Goal: Use online tool/utility

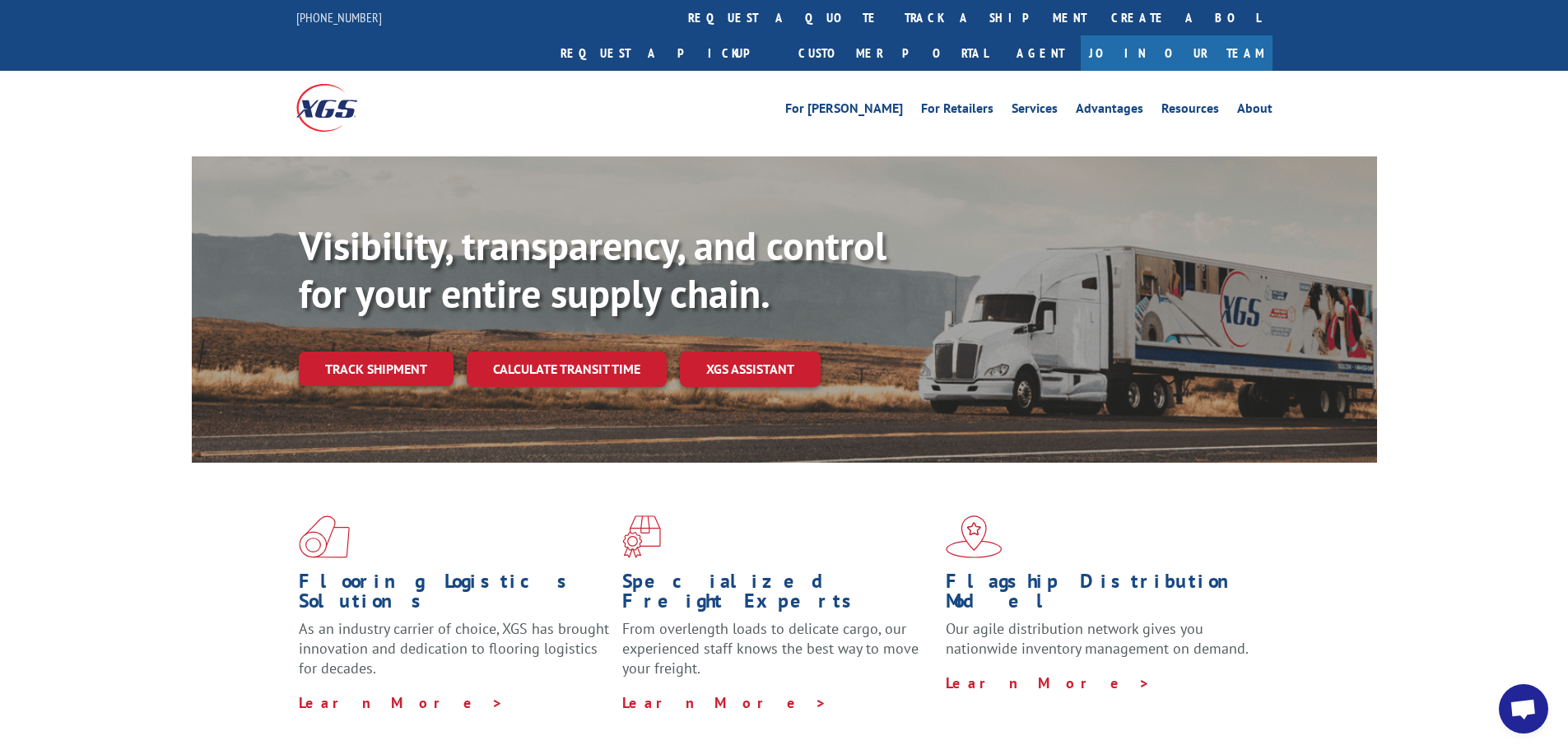
click at [538, 352] on link "Calculate transit time" at bounding box center [567, 369] width 200 height 36
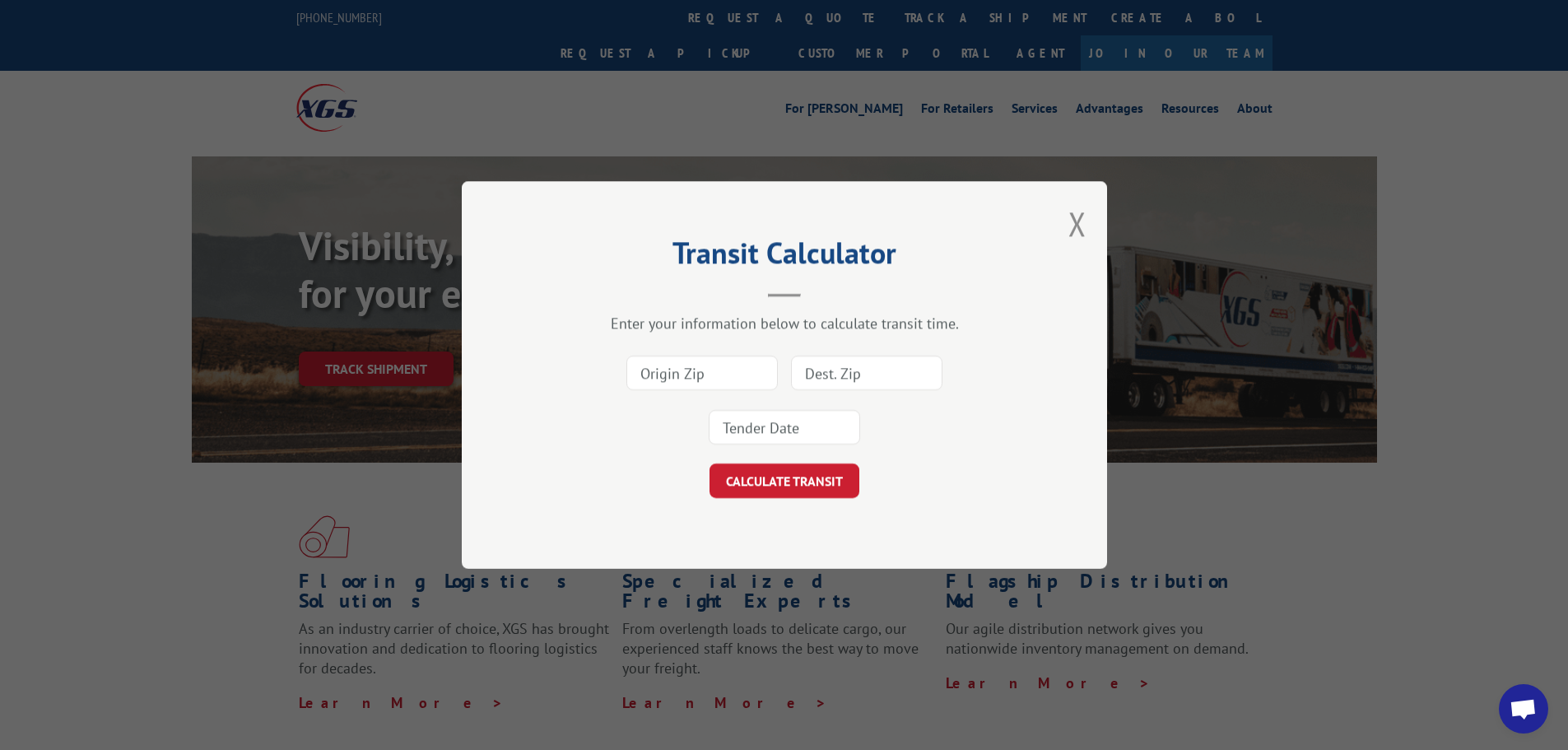
click at [697, 373] on input at bounding box center [702, 373] width 152 height 35
click at [720, 366] on input "30705" at bounding box center [702, 373] width 152 height 35
type input "30705"
click at [828, 377] on input at bounding box center [866, 373] width 152 height 35
click at [826, 373] on input at bounding box center [866, 373] width 152 height 35
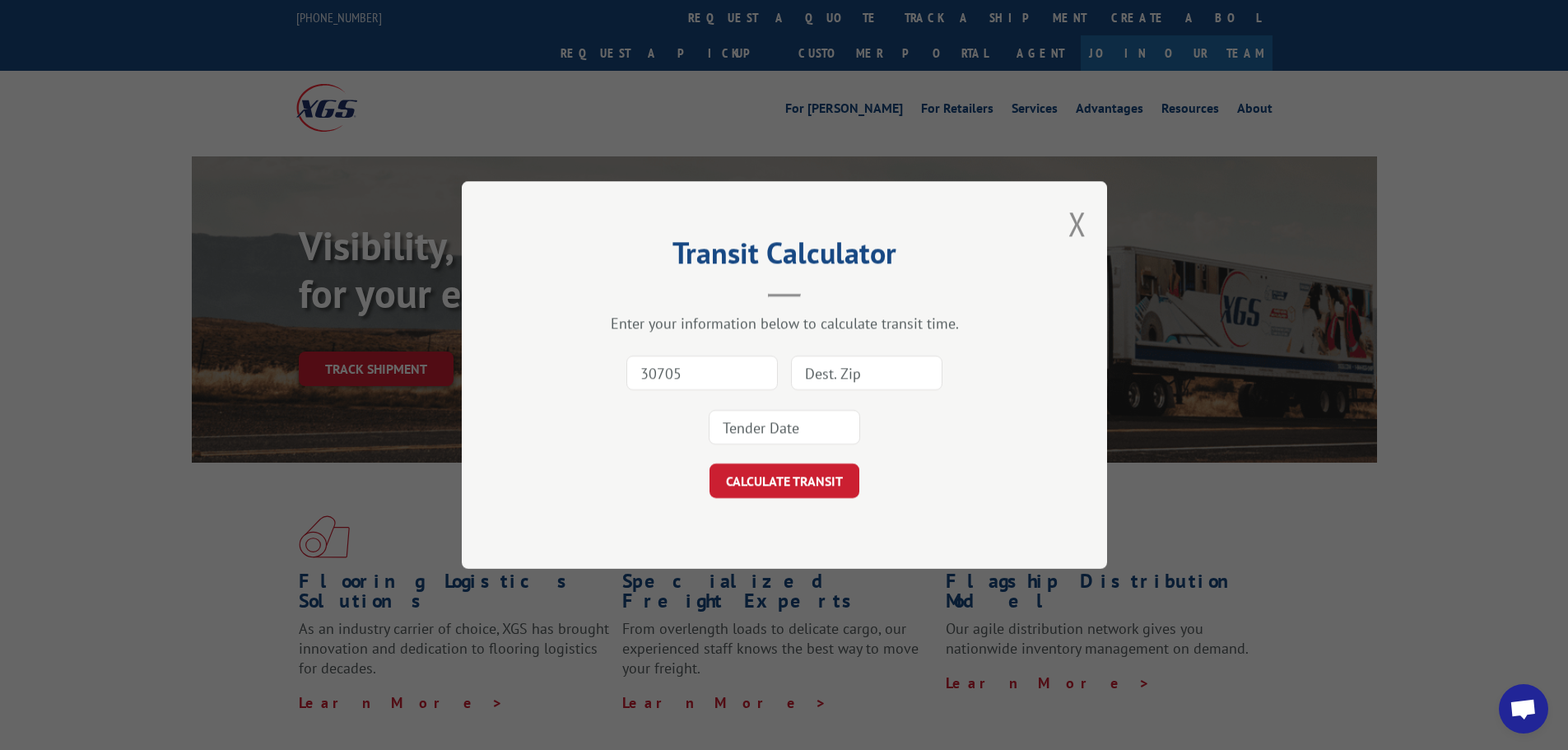
paste input "33014"
type input "33014"
click at [705, 366] on input "30705" at bounding box center [702, 373] width 152 height 35
type input "30701"
click at [773, 446] on div at bounding box center [784, 427] width 152 height 38
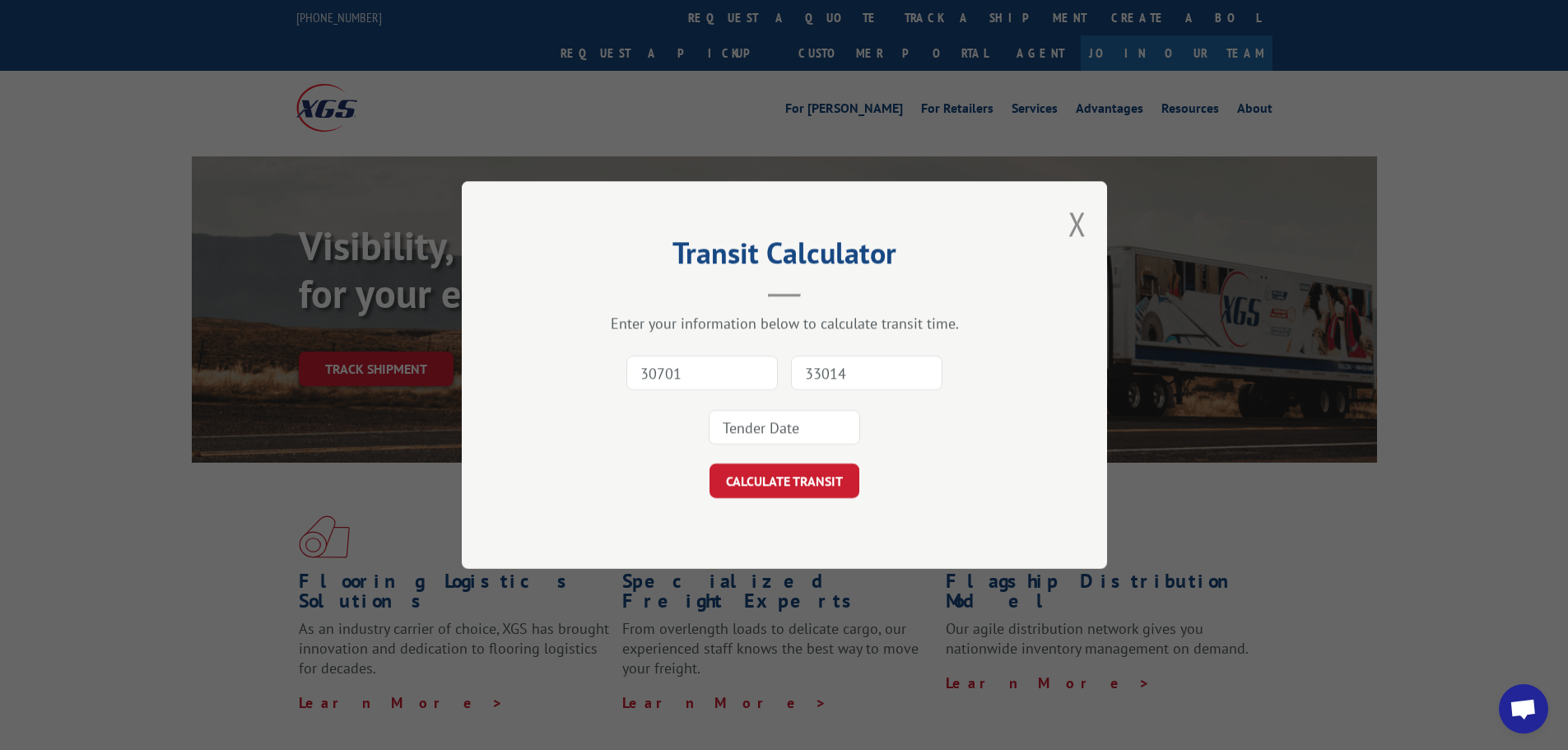
click at [773, 436] on input at bounding box center [784, 427] width 152 height 35
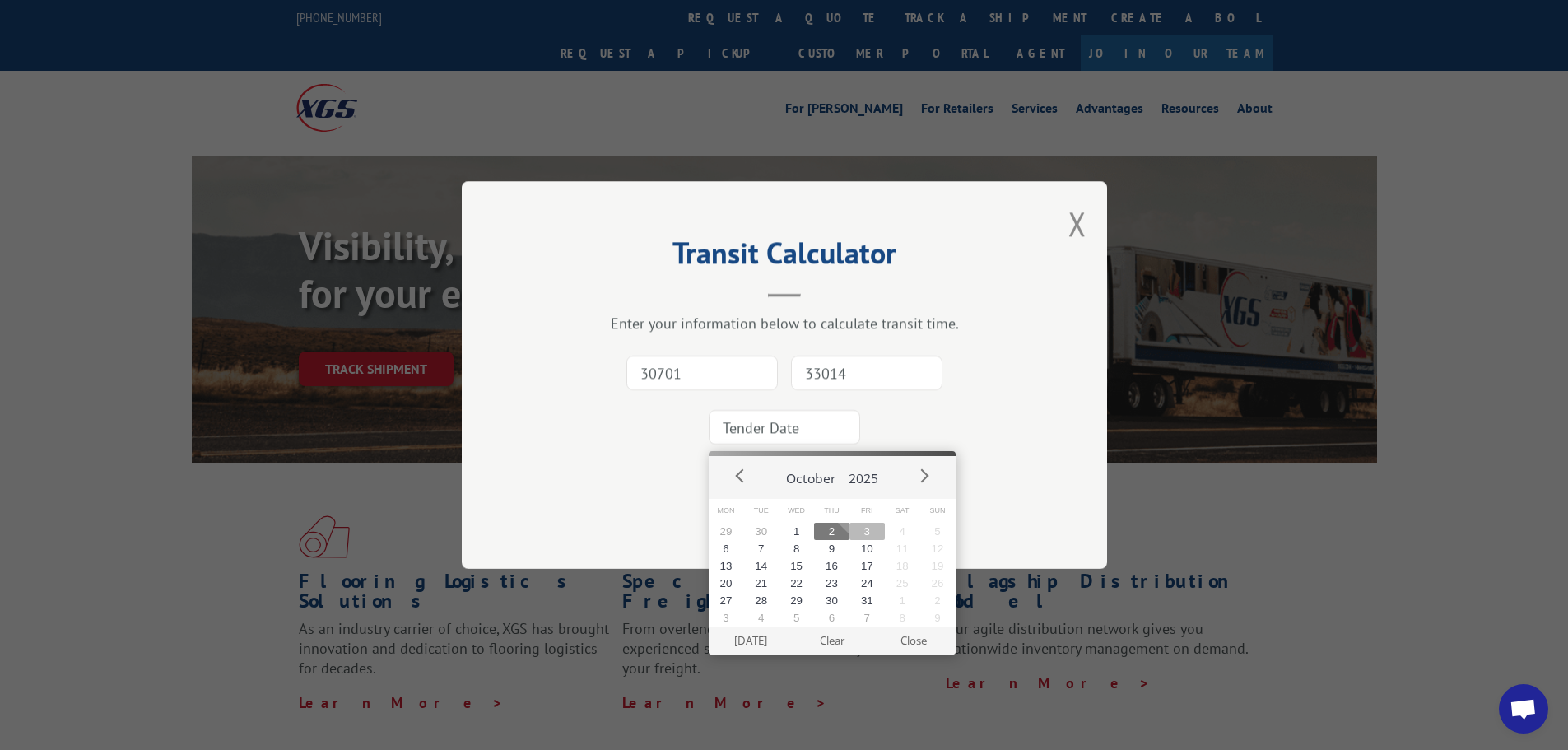
click at [856, 527] on button "3" at bounding box center [867, 531] width 36 height 17
type input "[DATE]"
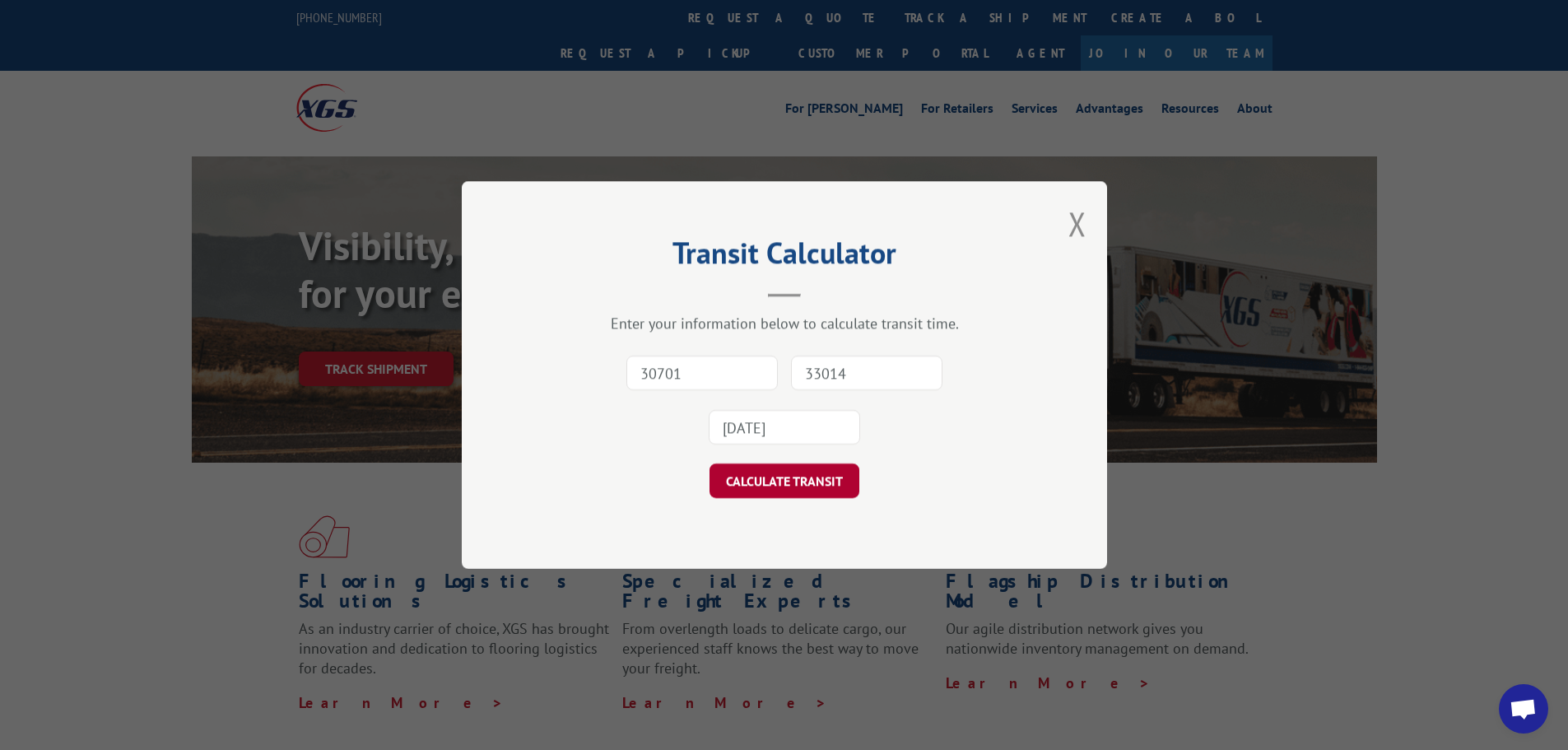
click at [775, 475] on button "CALCULATE TRANSIT" at bounding box center [784, 481] width 150 height 35
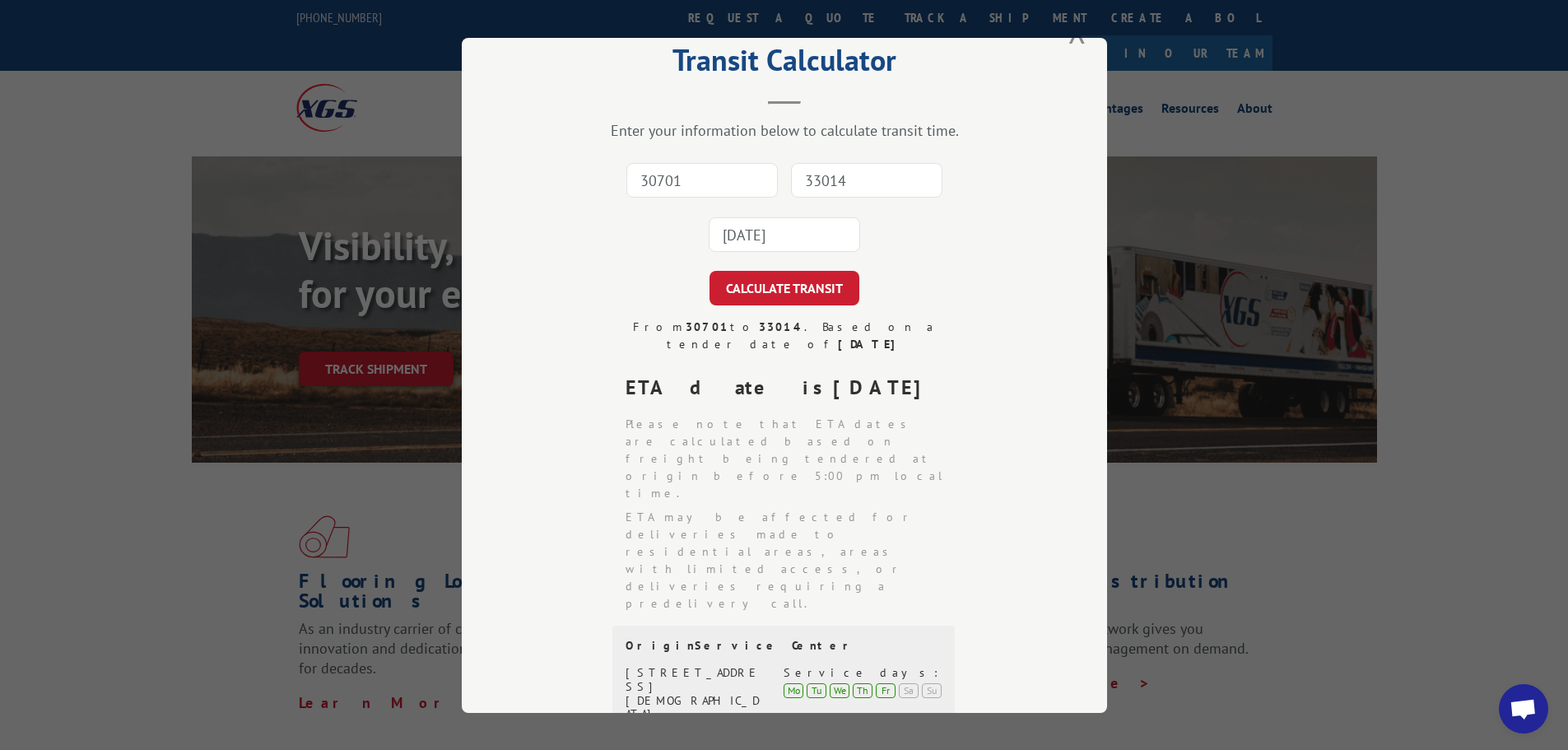
scroll to position [82, 0]
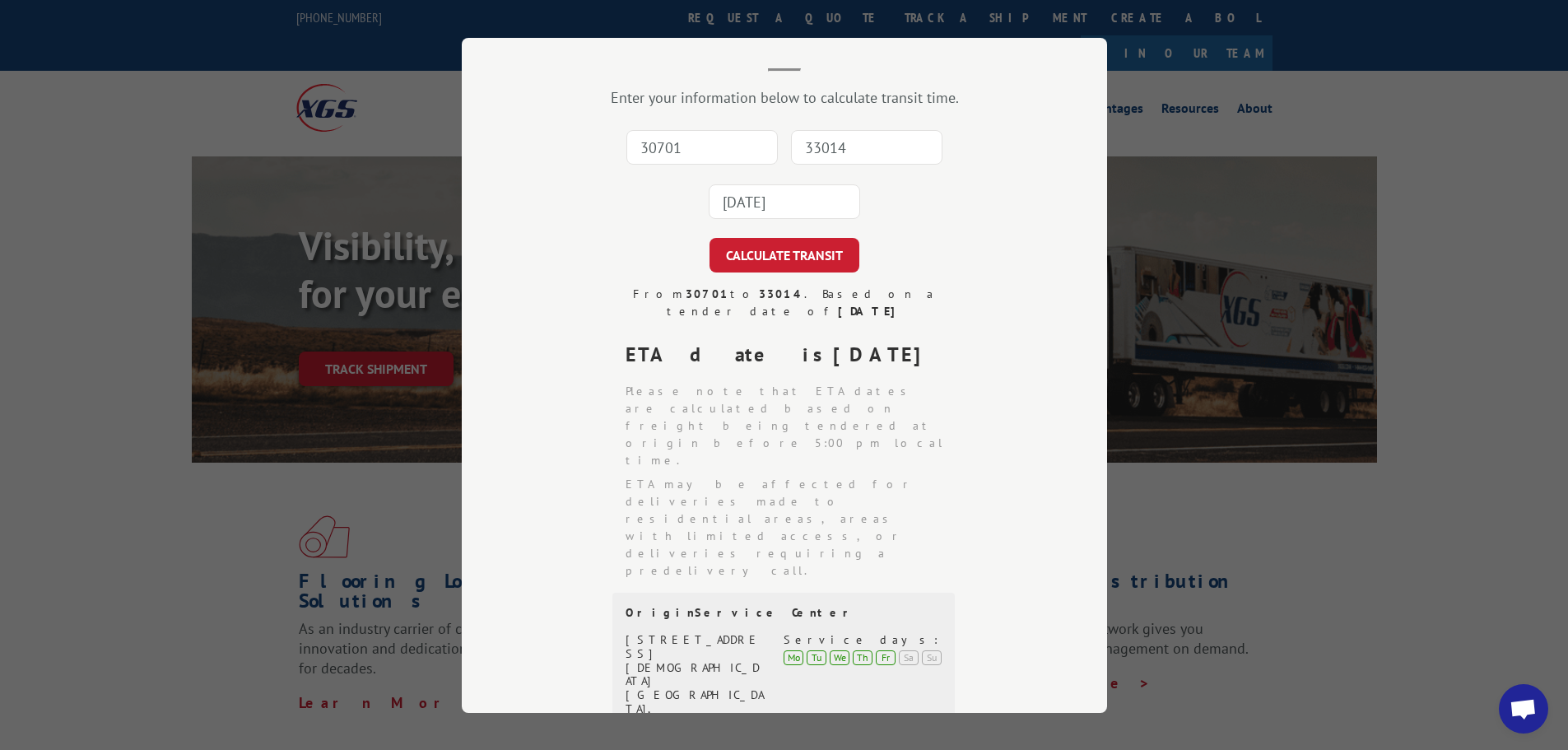
drag, startPoint x: 614, startPoint y: 341, endPoint x: 930, endPoint y: 337, distance: 316.0
click at [930, 337] on div "From 30701 to 33014 . Based on a tender date of [DATE] ETA date is [DATE] Pleas…" at bounding box center [784, 744] width 481 height 916
click at [931, 339] on div "ETA date is [DATE]" at bounding box center [791, 354] width 331 height 29
click at [833, 341] on strong "[DATE]" at bounding box center [884, 353] width 102 height 25
drag, startPoint x: 579, startPoint y: 321, endPoint x: 948, endPoint y: 342, distance: 369.6
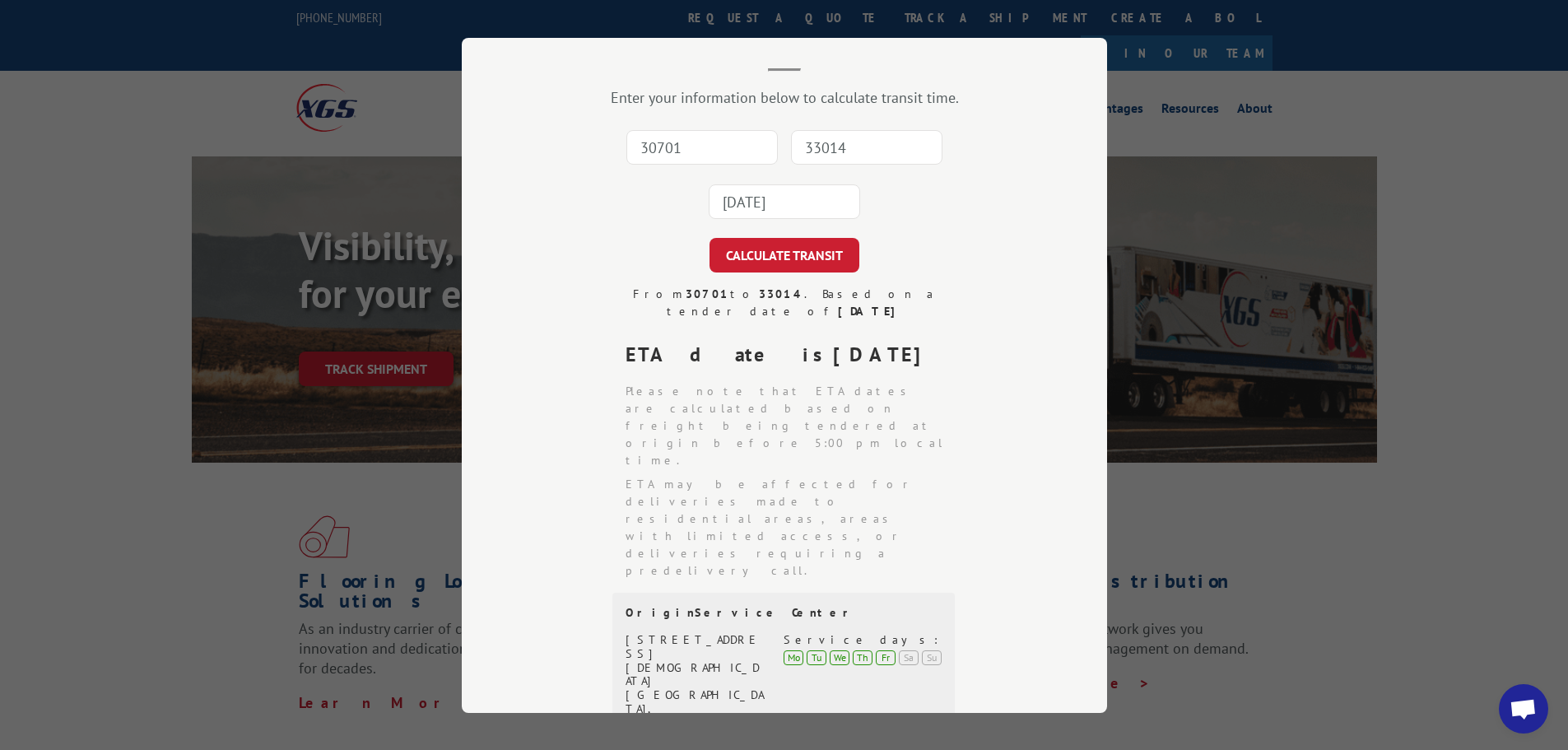
click at [948, 342] on div "From 30701 to 33014 . Based on a tender date of [DATE] ETA date is [DATE] Pleas…" at bounding box center [784, 744] width 481 height 916
click at [948, 342] on div "ETA date is [DATE]" at bounding box center [791, 354] width 331 height 29
drag, startPoint x: 882, startPoint y: 331, endPoint x: 626, endPoint y: 336, distance: 256.0
click at [628, 339] on div "ETA date is [DATE]" at bounding box center [791, 354] width 331 height 29
click at [625, 339] on div "ETA date is [DATE]" at bounding box center [791, 354] width 331 height 29
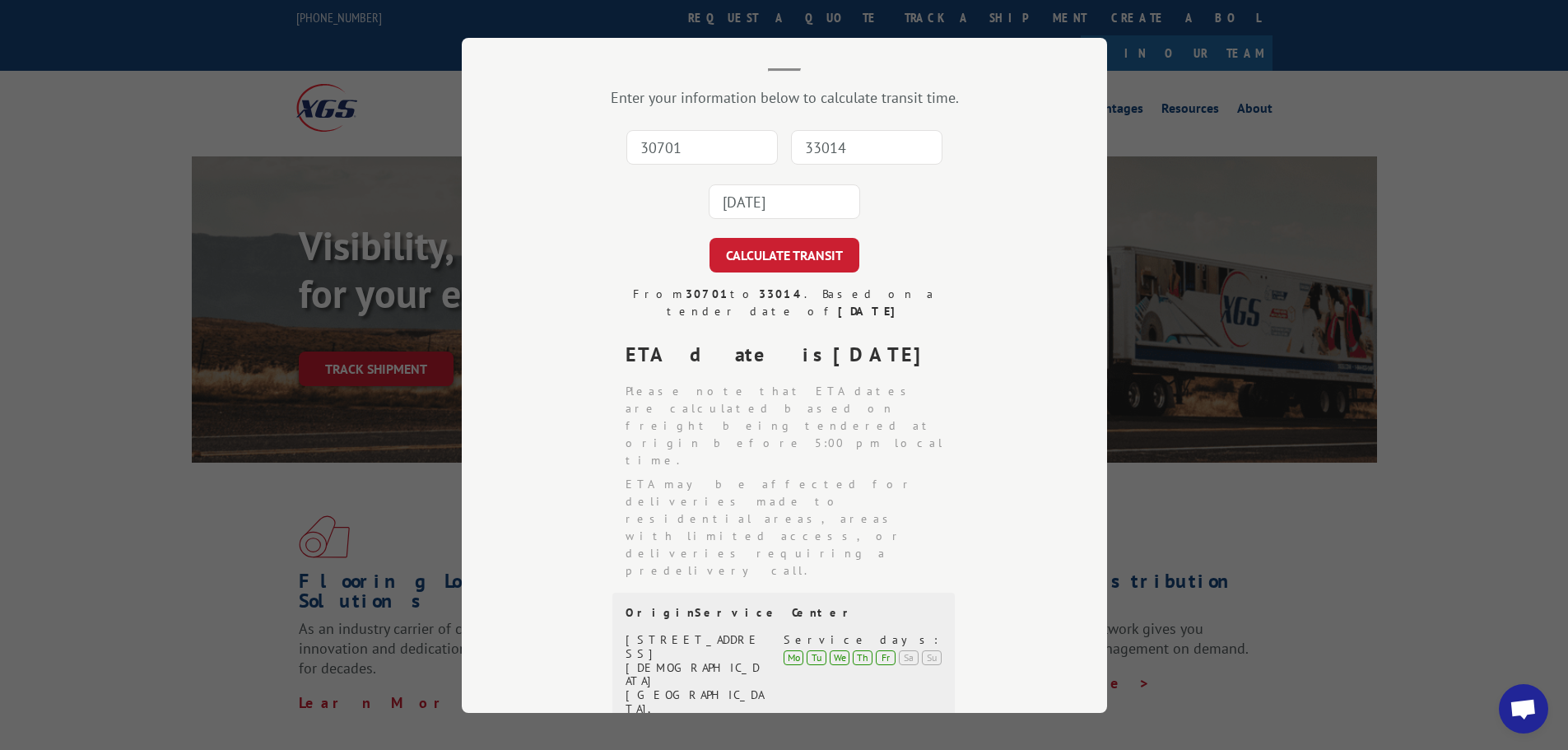
drag, startPoint x: 623, startPoint y: 324, endPoint x: 947, endPoint y: 318, distance: 324.1
click at [947, 318] on div "From 30701 to 33014 . Based on a tender date of [DATE] ETA date is [DATE] Pleas…" at bounding box center [784, 744] width 481 height 916
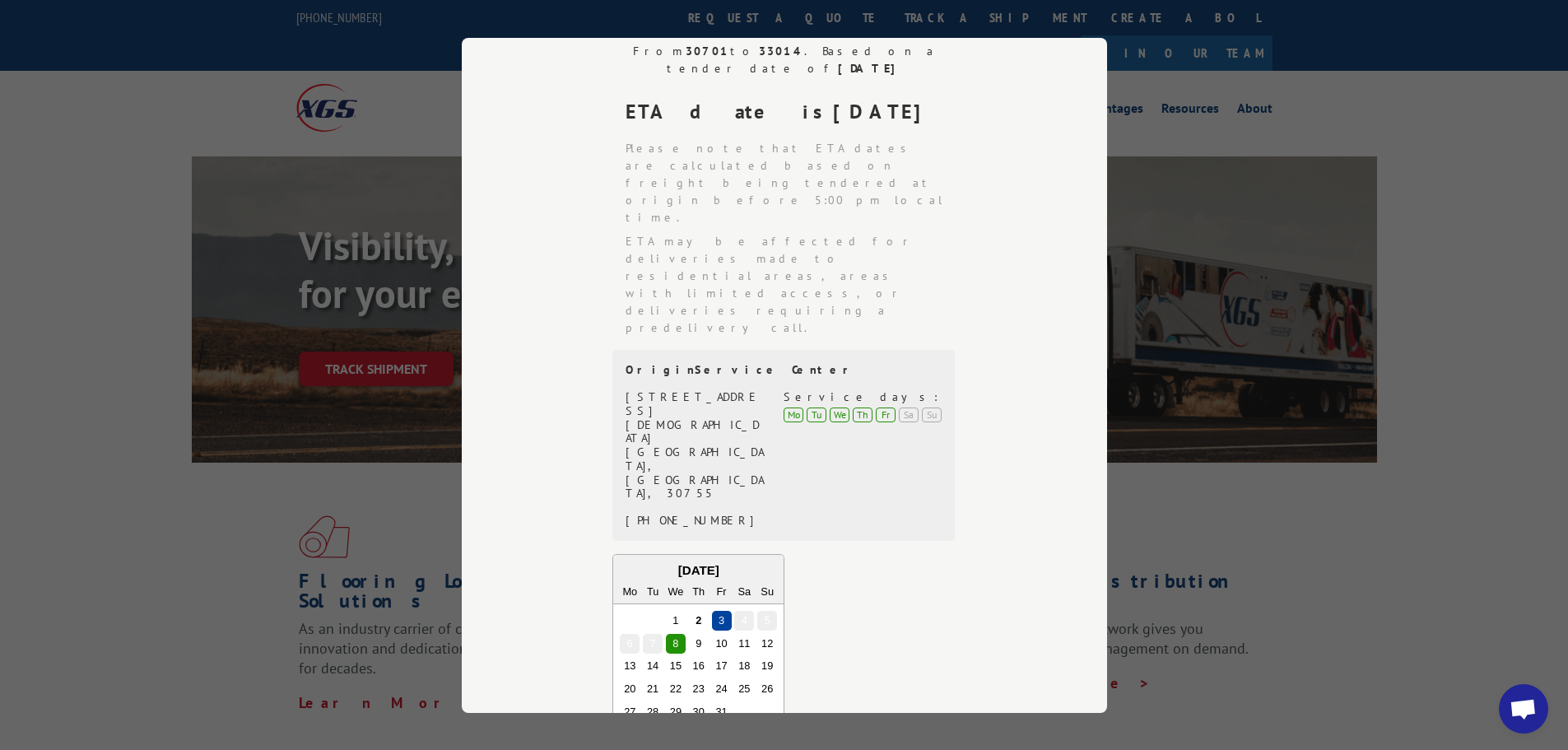
scroll to position [297, 0]
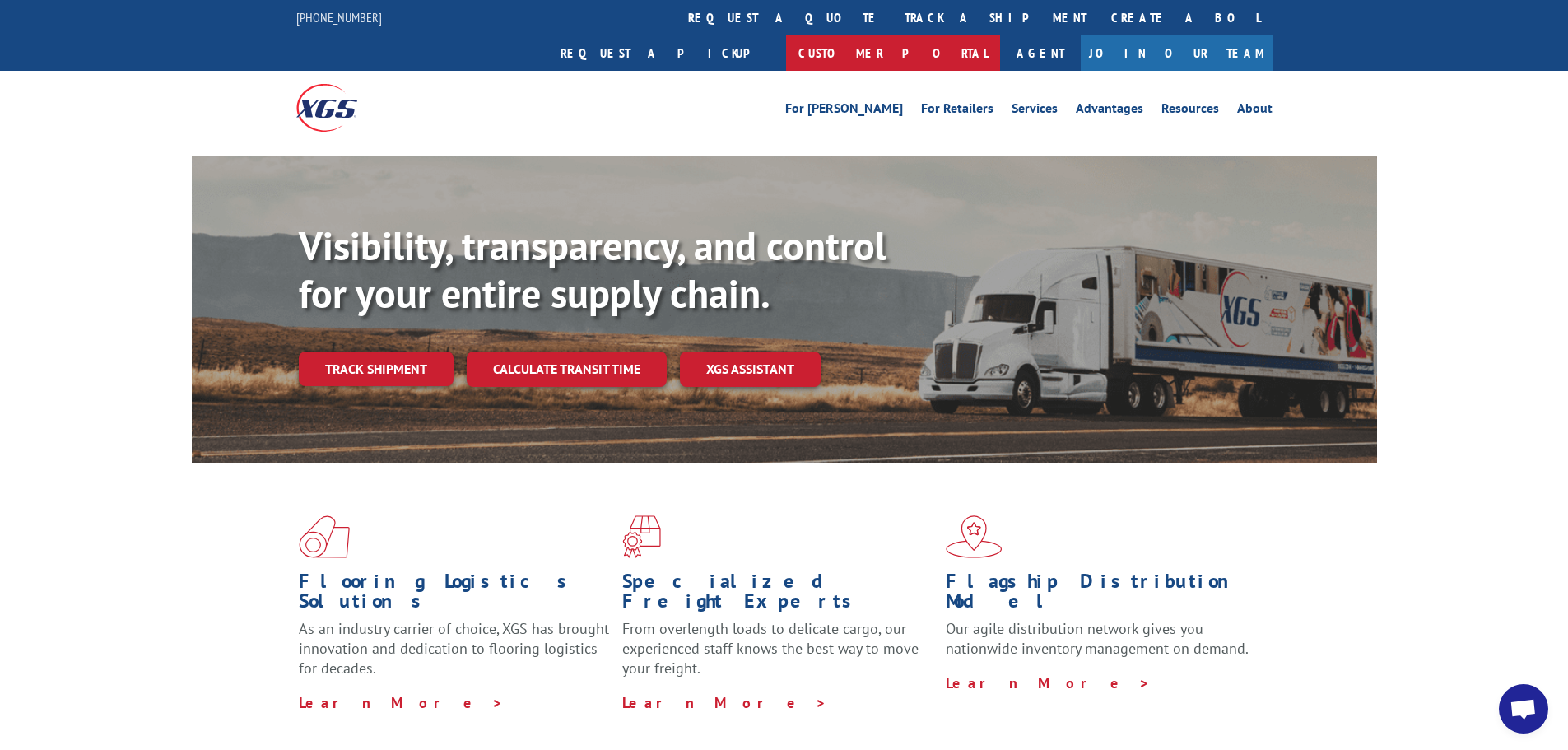
click at [1001, 36] on link "Customer Portal" at bounding box center [893, 53] width 214 height 36
